Goal: Complete application form

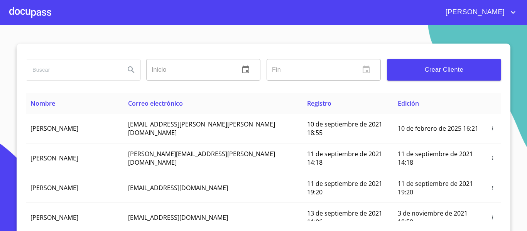
click at [35, 15] on div at bounding box center [30, 12] width 42 height 25
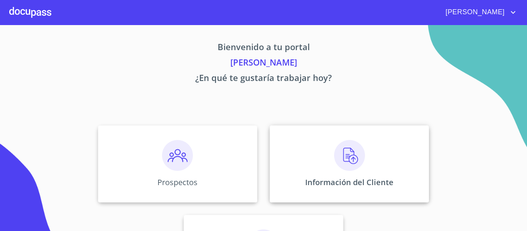
click at [293, 180] on div "Información del Cliente" at bounding box center [349, 163] width 159 height 77
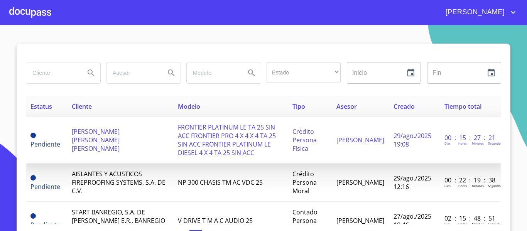
click at [108, 147] on td "[PERSON_NAME] [PERSON_NAME] [PERSON_NAME]" at bounding box center [120, 140] width 106 height 47
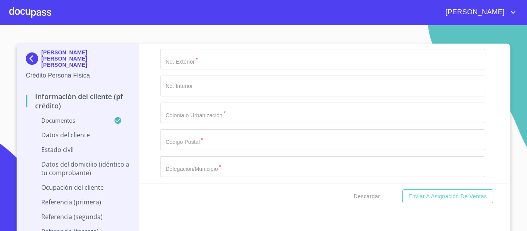
scroll to position [3010, 0]
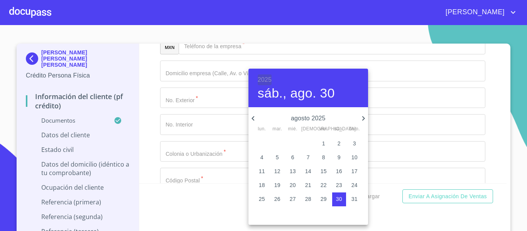
click at [266, 78] on h6 "2025" at bounding box center [265, 79] width 14 height 11
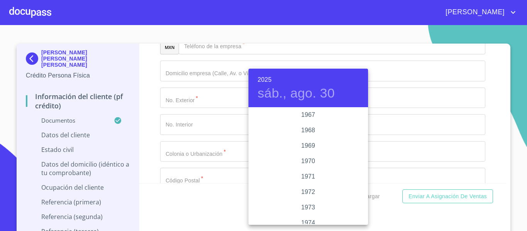
scroll to position [687, 0]
click at [304, 187] on div "1974" at bounding box center [308, 185] width 120 height 15
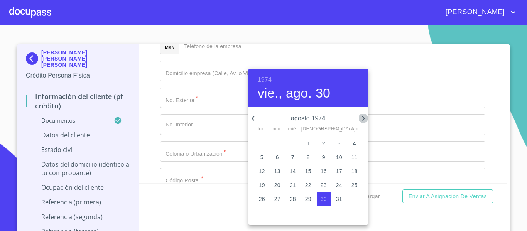
click at [361, 119] on icon "button" at bounding box center [363, 118] width 9 height 9
click at [276, 186] on p "22" at bounding box center [277, 185] width 6 height 8
type input "22 de oct. de 1974"
click at [145, 138] on div at bounding box center [263, 115] width 527 height 231
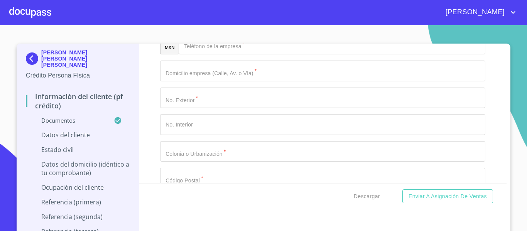
type input "OIVR741022J89"
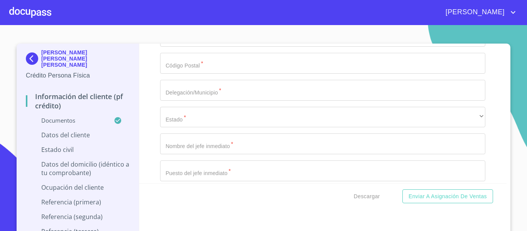
scroll to position [3125, 0]
type input "OIVR741022HJCRLM01"
type input "2641274406"
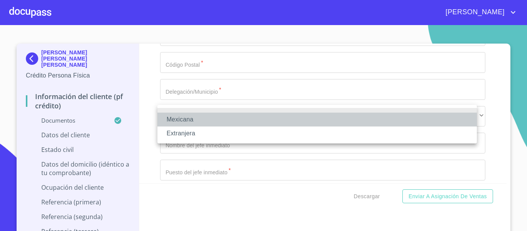
click at [188, 115] on li "Mexicana" at bounding box center [316, 120] width 319 height 14
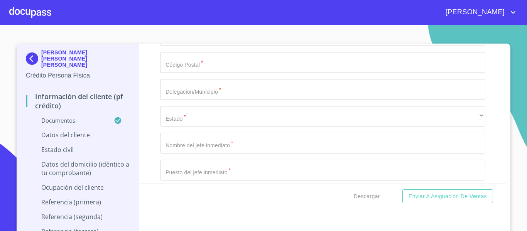
type input "[GEOGRAPHIC_DATA]"
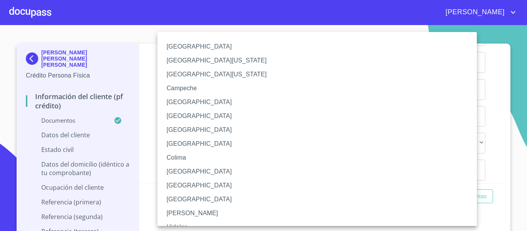
click at [491, 142] on div at bounding box center [263, 115] width 527 height 231
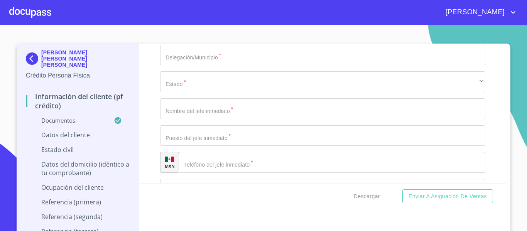
scroll to position [3202, 0]
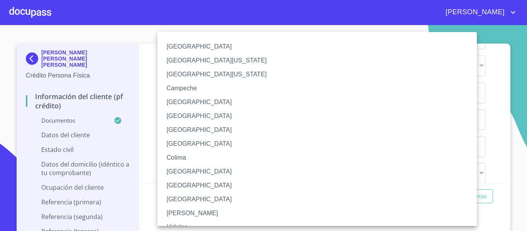
scroll to position [77, 0]
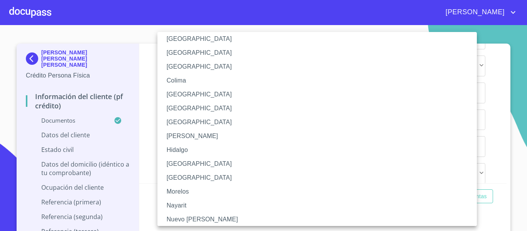
click at [171, 162] on li "[GEOGRAPHIC_DATA]" at bounding box center [319, 164] width 325 height 14
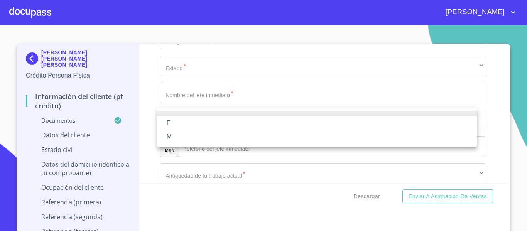
click at [173, 137] on li "M" at bounding box center [316, 137] width 319 height 14
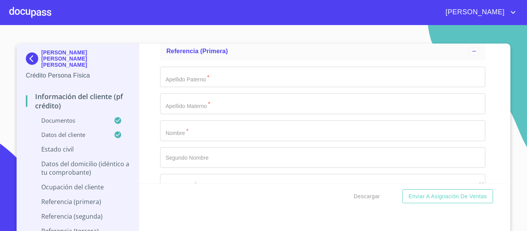
scroll to position [3280, 0]
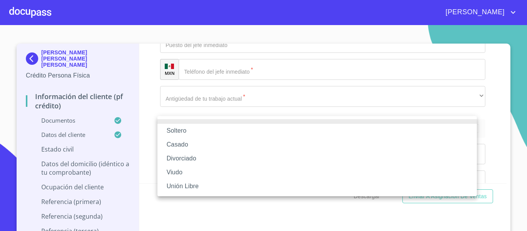
click at [171, 130] on li "Soltero" at bounding box center [316, 131] width 319 height 14
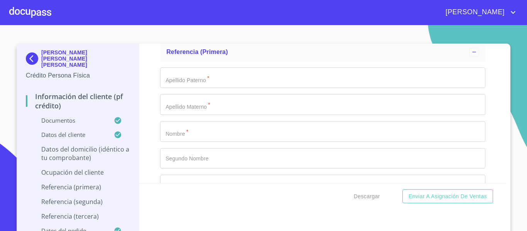
scroll to position [3357, 0]
type input "a"
type input "A [PERSON_NAME]"
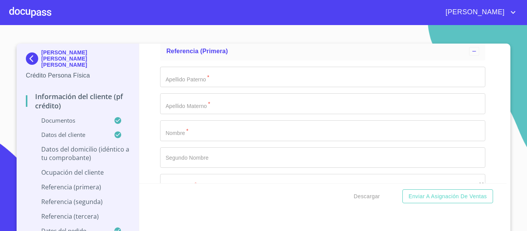
type input "3221"
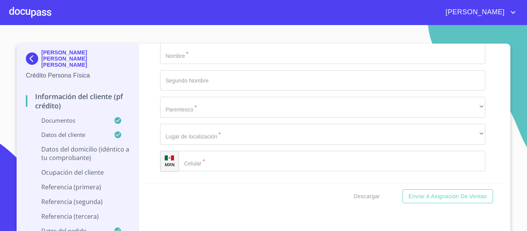
type input "[PERSON_NAME] Y ERMITA"
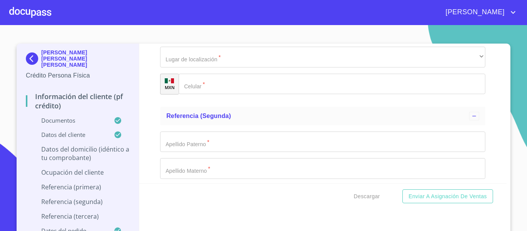
type input "D 1"
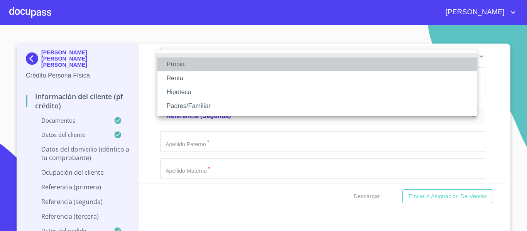
click at [178, 59] on li "Propia" at bounding box center [316, 64] width 319 height 14
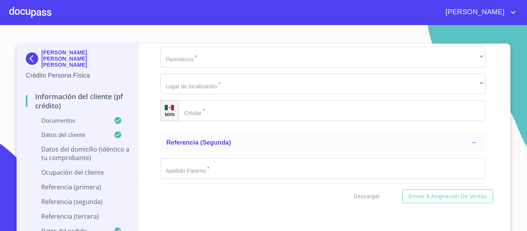
type input "$7,000,000"
type input "CHAPALITA"
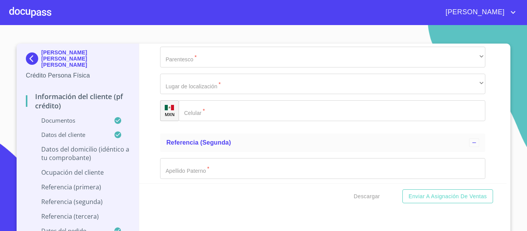
type input "[GEOGRAPHIC_DATA]"
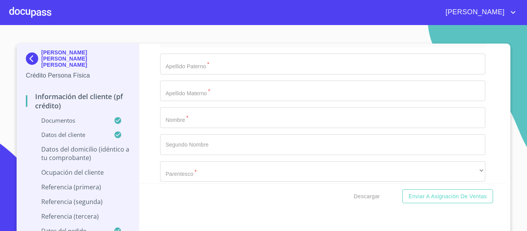
scroll to position [3627, 0]
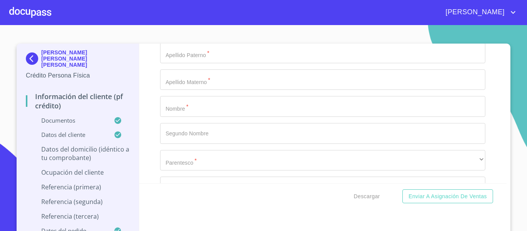
type input "ZAPOPAN"
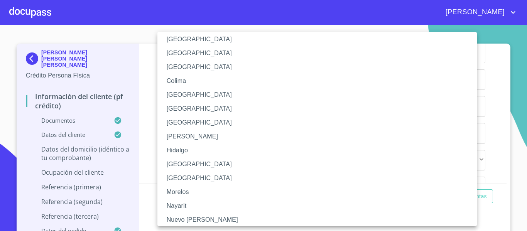
scroll to position [77, 0]
click at [183, 167] on li "[GEOGRAPHIC_DATA]" at bounding box center [319, 164] width 325 height 14
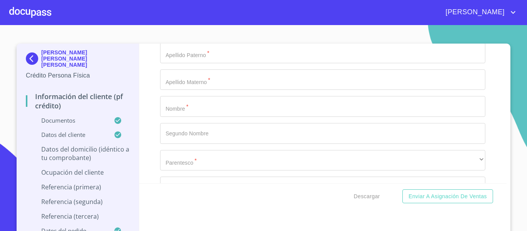
type input "44500"
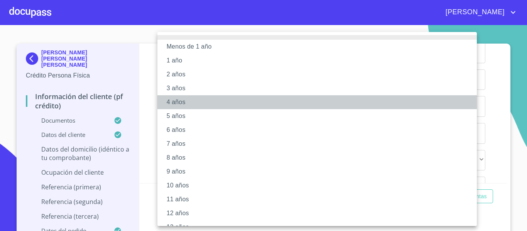
click at [171, 100] on li "4 años" at bounding box center [319, 102] width 325 height 14
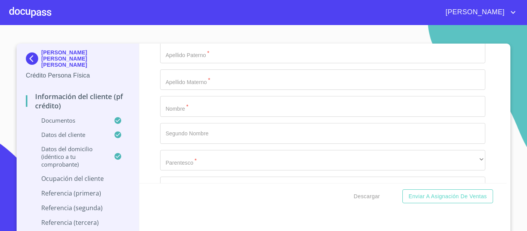
scroll to position [3743, 0]
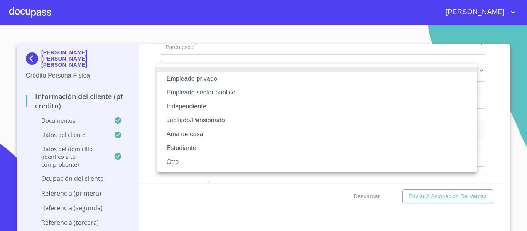
click at [180, 108] on li "Independiente" at bounding box center [316, 107] width 319 height 14
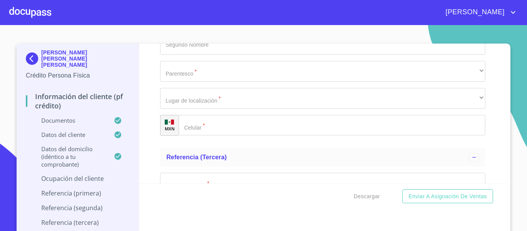
type input "[PERSON_NAME] [PERSON_NAME] [PERSON_NAME]"
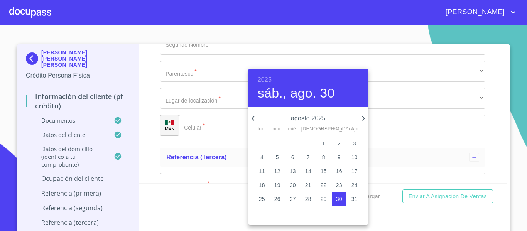
click at [273, 77] on div "2025 sáb., ago. 30" at bounding box center [308, 88] width 120 height 39
click at [267, 81] on h6 "2025" at bounding box center [265, 79] width 14 height 11
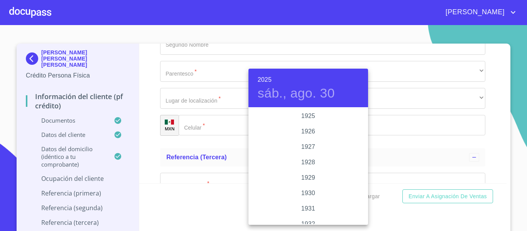
scroll to position [1497, 0]
click at [303, 148] on div "2024" at bounding box center [308, 146] width 120 height 15
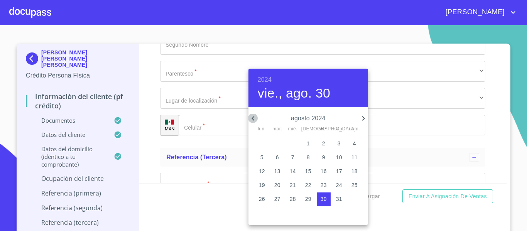
click at [255, 120] on icon "button" at bounding box center [252, 118] width 9 height 9
click at [263, 171] on p "10" at bounding box center [262, 171] width 6 height 8
type input "10 de jun. de 2024"
click at [146, 144] on div at bounding box center [263, 115] width 527 height 231
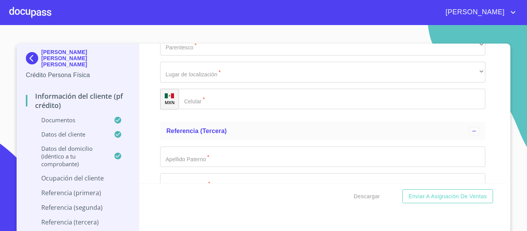
scroll to position [3781, 0]
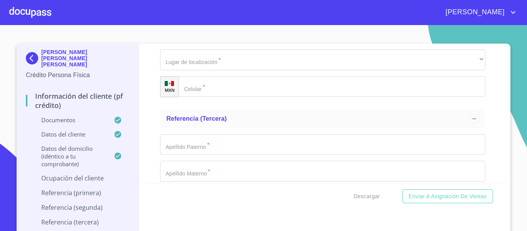
type input "LOGISTICA"
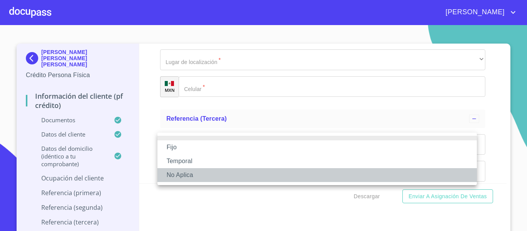
click at [179, 178] on li "No Aplica" at bounding box center [316, 175] width 319 height 14
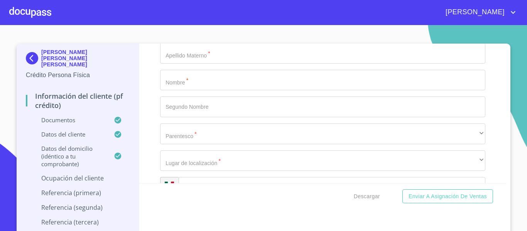
scroll to position [3858, 0]
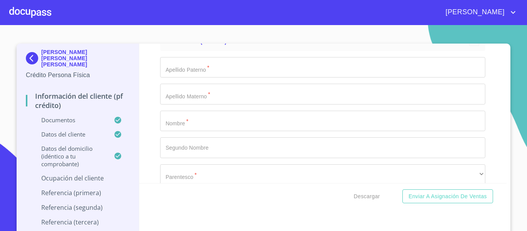
type input "120,000"
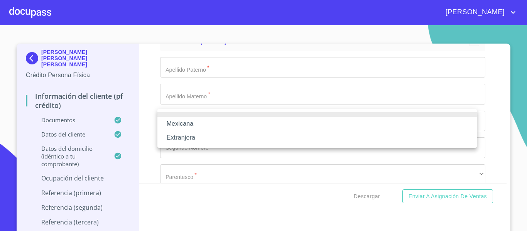
click at [174, 124] on li "Mexicana" at bounding box center [316, 124] width 319 height 14
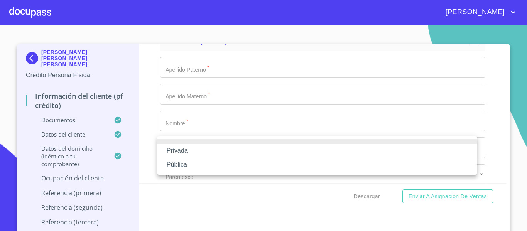
click at [182, 149] on li "Privada" at bounding box center [316, 151] width 319 height 14
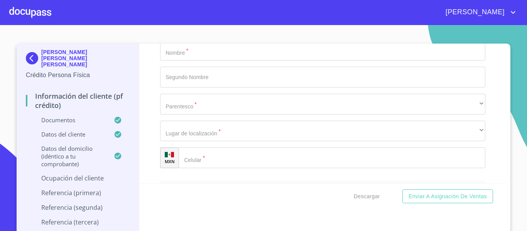
scroll to position [3936, 0]
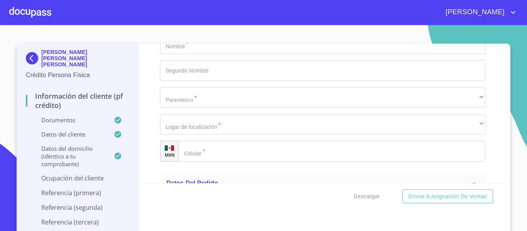
type input "LOGISTICA"
type input "[PHONE_NUMBER]"
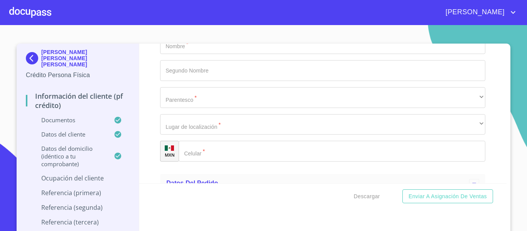
type input "A VELERIANO"
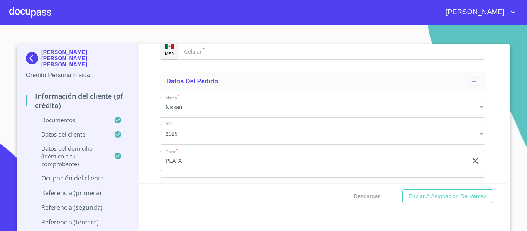
scroll to position [4051, 0]
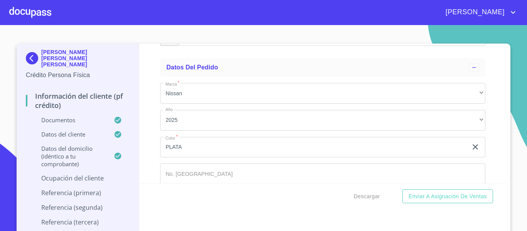
type input "3221"
type input "D 1"
type input "CAMPO DE POLO CHAPALITA"
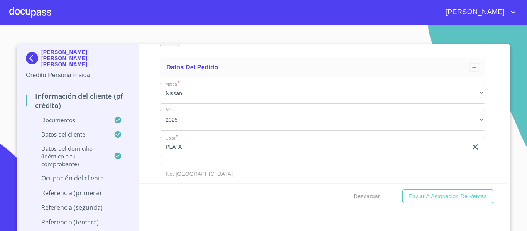
type input "44500"
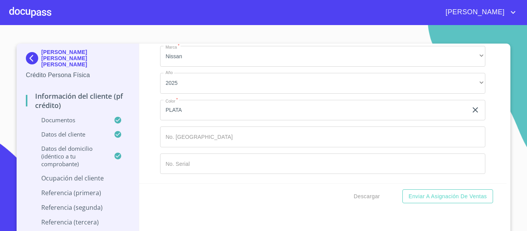
scroll to position [4128, 0]
type input "ZAPOPAN"
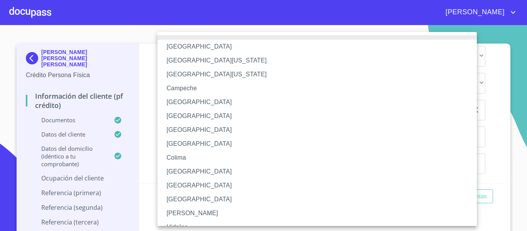
scroll to position [112, 0]
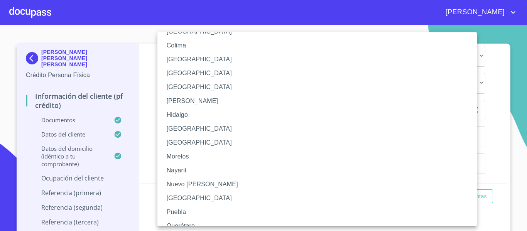
click at [178, 129] on li "[GEOGRAPHIC_DATA]" at bounding box center [319, 129] width 325 height 14
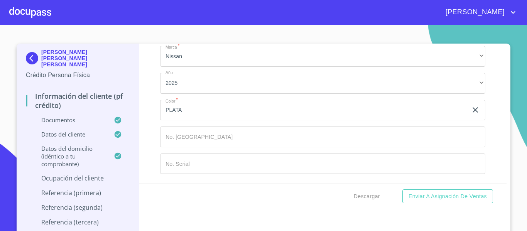
scroll to position [4167, 0]
type input "EL MISMO"
type input "DUEÑO"
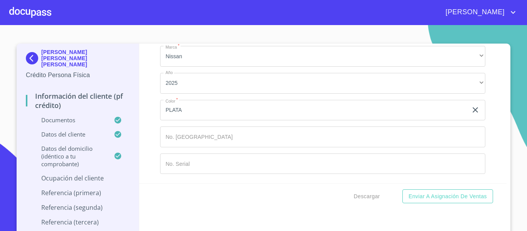
type input "[PHONE_NUMBER]"
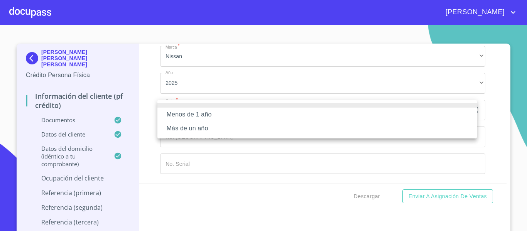
drag, startPoint x: 181, startPoint y: 131, endPoint x: 185, endPoint y: 129, distance: 4.0
click at [185, 129] on li "Más de un año" at bounding box center [316, 129] width 319 height 14
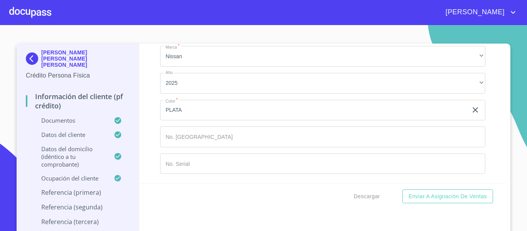
scroll to position [4321, 0]
type input "[PERSON_NAME]"
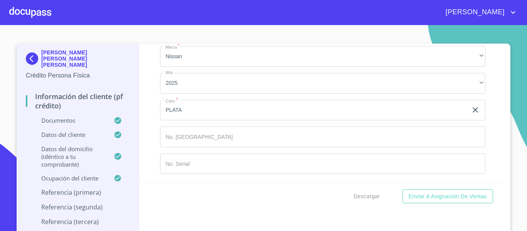
type input "."
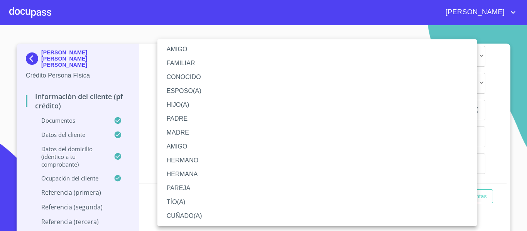
click at [175, 69] on li "FAMILIAR" at bounding box center [316, 63] width 319 height 14
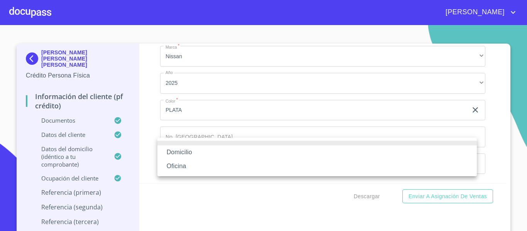
click at [177, 167] on li "Oficina" at bounding box center [316, 166] width 319 height 14
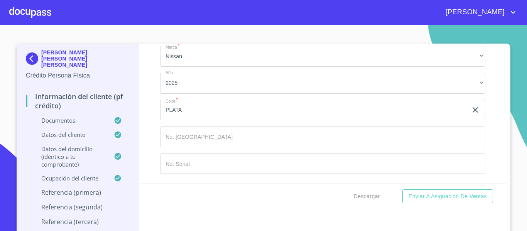
type input "[PHONE_NUMBER]"
type input "[PERSON_NAME]"
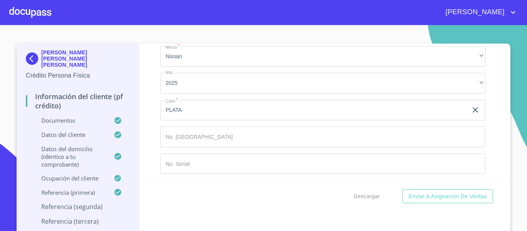
type input "[PERSON_NAME]"
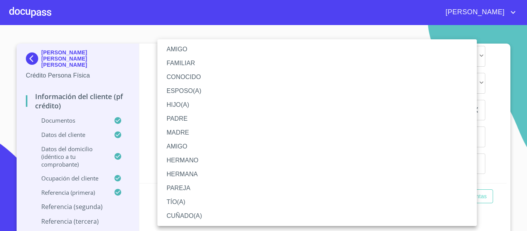
click at [180, 62] on li "FAMILIAR" at bounding box center [316, 63] width 319 height 14
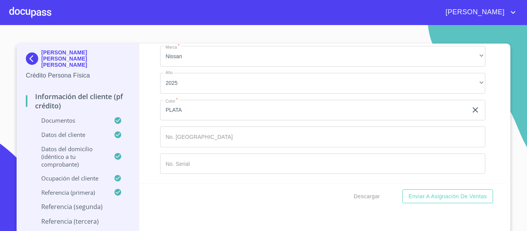
scroll to position [4642, 0]
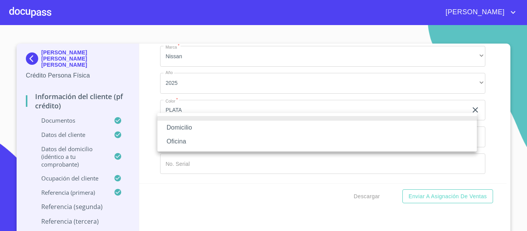
drag, startPoint x: 178, startPoint y: 139, endPoint x: 184, endPoint y: 144, distance: 7.7
click at [179, 139] on li "Oficina" at bounding box center [316, 142] width 319 height 14
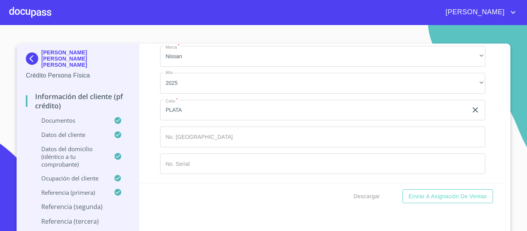
type input "[PHONE_NUMBER]"
type input "[PERSON_NAME]"
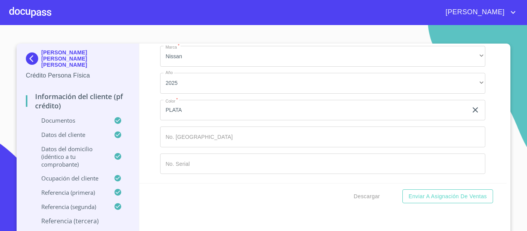
type input "[PERSON_NAME]"
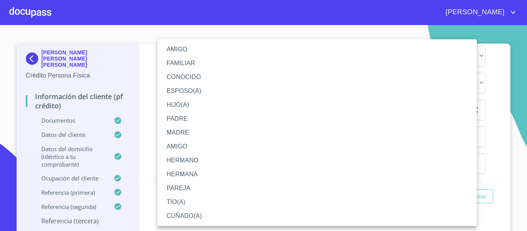
click at [182, 64] on li "FAMILIAR" at bounding box center [316, 63] width 319 height 14
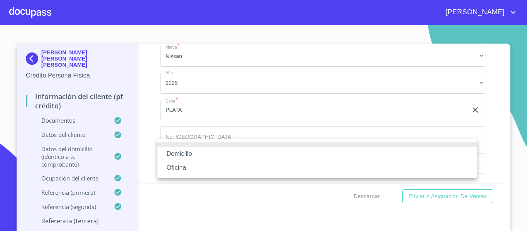
drag, startPoint x: 182, startPoint y: 168, endPoint x: 192, endPoint y: 169, distance: 10.5
click at [182, 168] on li "Oficina" at bounding box center [316, 168] width 319 height 14
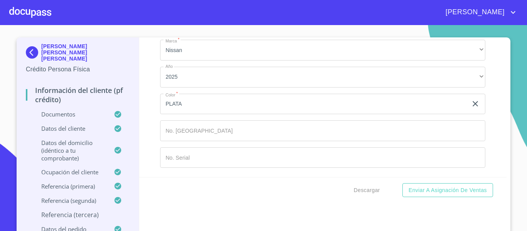
scroll to position [8, 0]
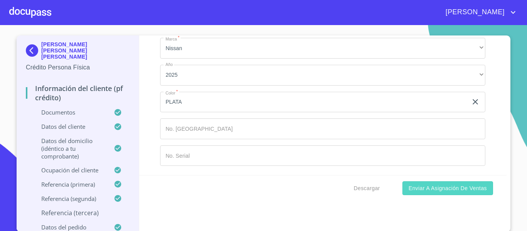
type input "[PHONE_NUMBER]"
click at [440, 190] on span "Enviar a Asignación de Ventas" at bounding box center [448, 189] width 78 height 10
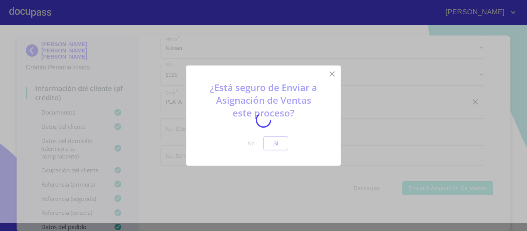
scroll to position [8, 0]
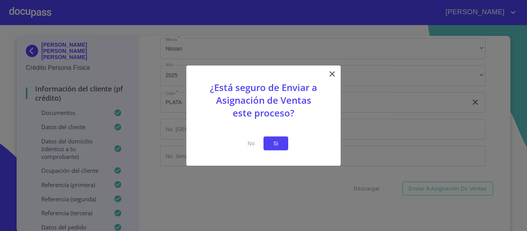
click at [277, 144] on span "Si" at bounding box center [276, 144] width 12 height 10
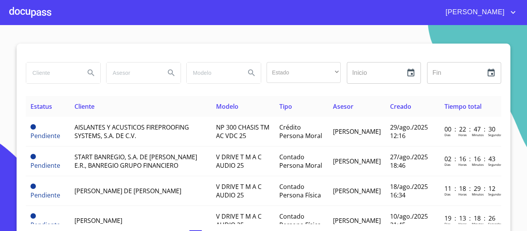
click at [31, 12] on div at bounding box center [30, 12] width 42 height 25
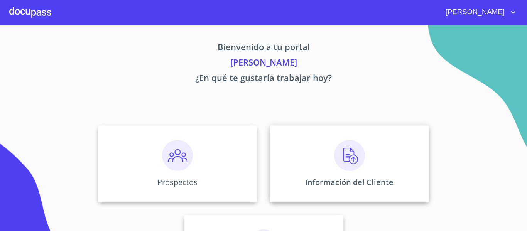
click at [289, 148] on div "Información del Cliente" at bounding box center [349, 163] width 159 height 77
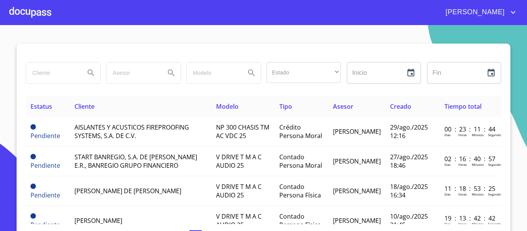
click at [42, 72] on input "search" at bounding box center [52, 73] width 52 height 21
type input "metro"
click at [30, 11] on div at bounding box center [30, 12] width 42 height 25
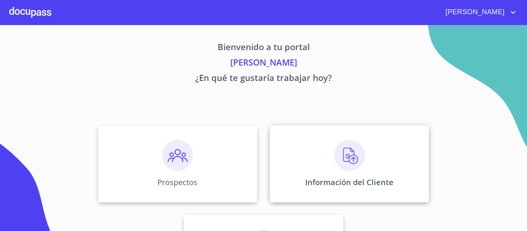
click at [321, 176] on div "Información del Cliente" at bounding box center [349, 163] width 159 height 77
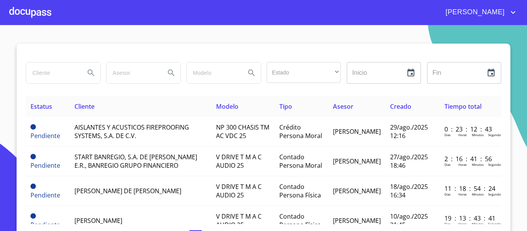
click at [50, 72] on input "search" at bounding box center [52, 73] width 52 height 21
type input "METRO ASFALTOS"
click at [86, 69] on icon "Search" at bounding box center [90, 72] width 9 height 9
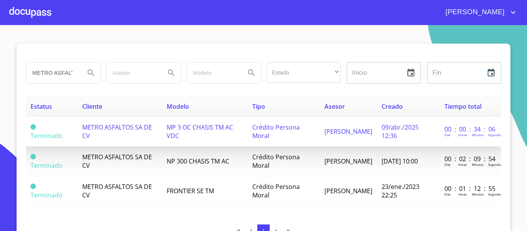
click at [326, 133] on span "[PERSON_NAME]" at bounding box center [348, 131] width 48 height 8
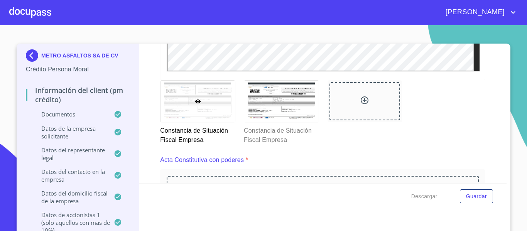
click at [323, 148] on div at bounding box center [365, 113] width 84 height 74
click at [471, 201] on button "Guardar" at bounding box center [476, 196] width 33 height 14
